Goal: Check status: Check status

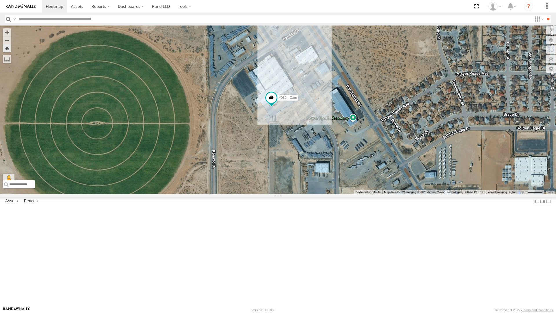
click at [275, 194] on div "4030 - Cam" at bounding box center [278, 109] width 556 height 168
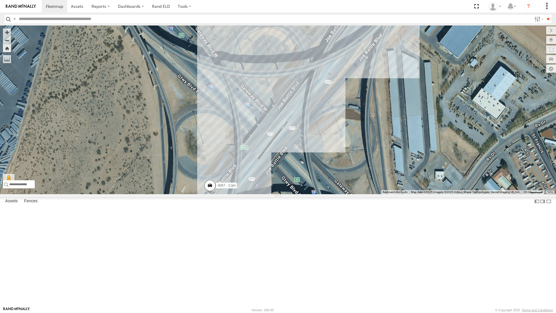
click at [156, 194] on div "4067 - Cam" at bounding box center [278, 109] width 556 height 168
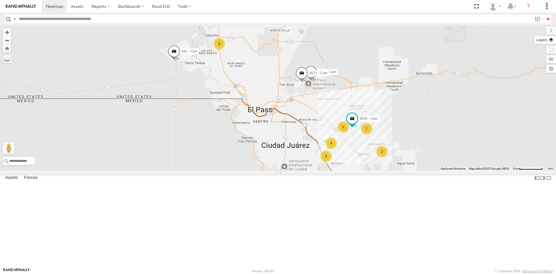
click at [551, 42] on label at bounding box center [545, 40] width 21 height 8
click at [0, 0] on span "Basemaps" at bounding box center [0, 0] width 0 height 0
click at [0, 0] on span "Satellite + Roadmap" at bounding box center [0, 0] width 0 height 0
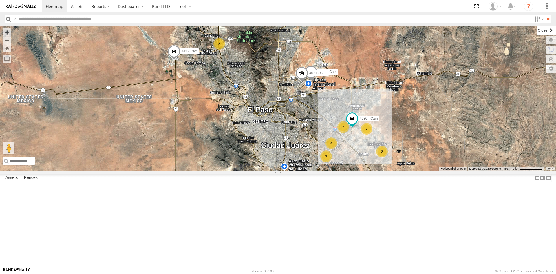
click at [536, 31] on label at bounding box center [545, 30] width 19 height 8
click at [477, 5] on span at bounding box center [476, 6] width 12 height 12
